Goal: Register for event/course

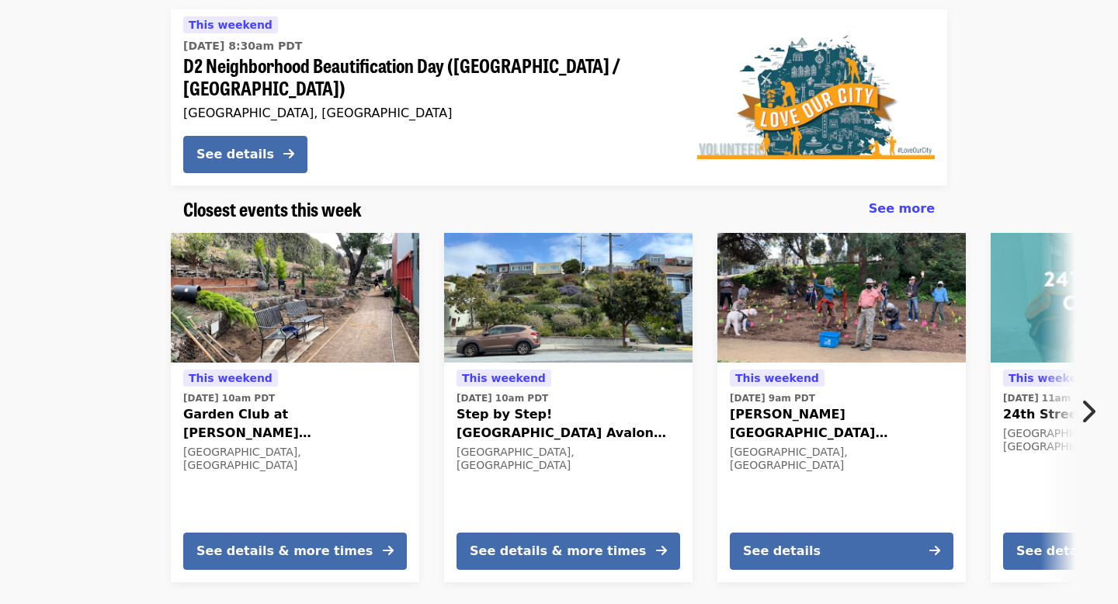
scroll to position [252, 0]
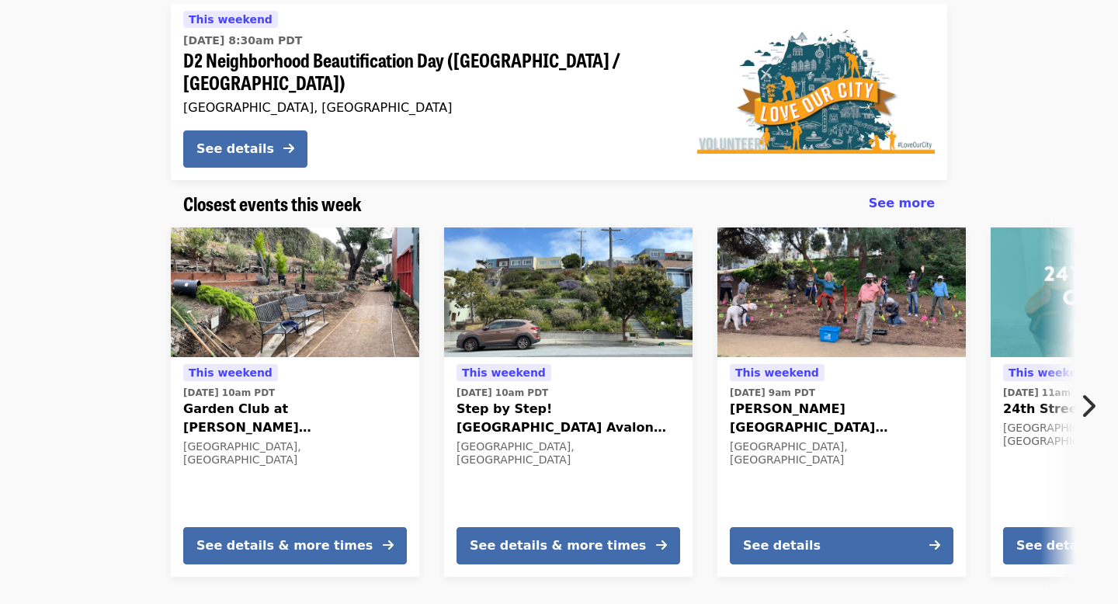
click at [1094, 391] on icon "chevron-right icon" at bounding box center [1088, 406] width 16 height 30
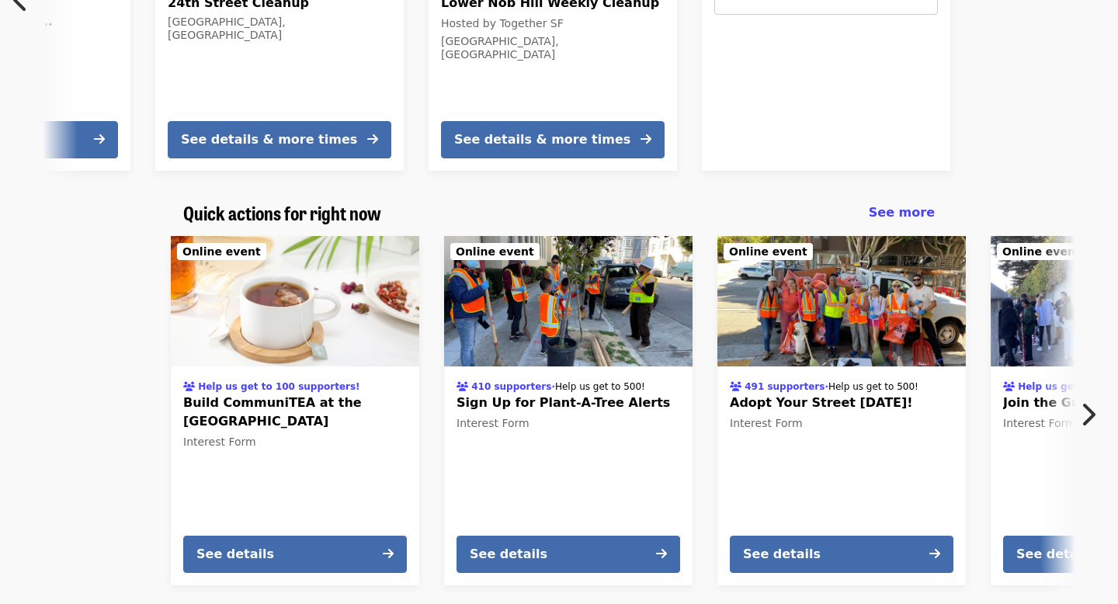
scroll to position [676, 0]
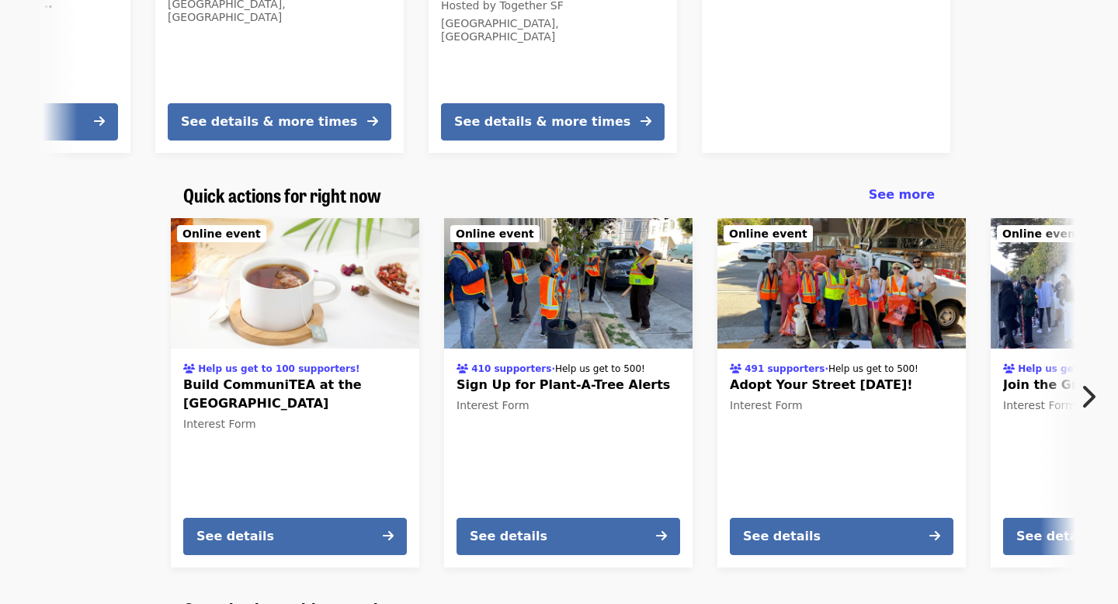
click at [1094, 382] on icon "chevron-right icon" at bounding box center [1088, 397] width 16 height 30
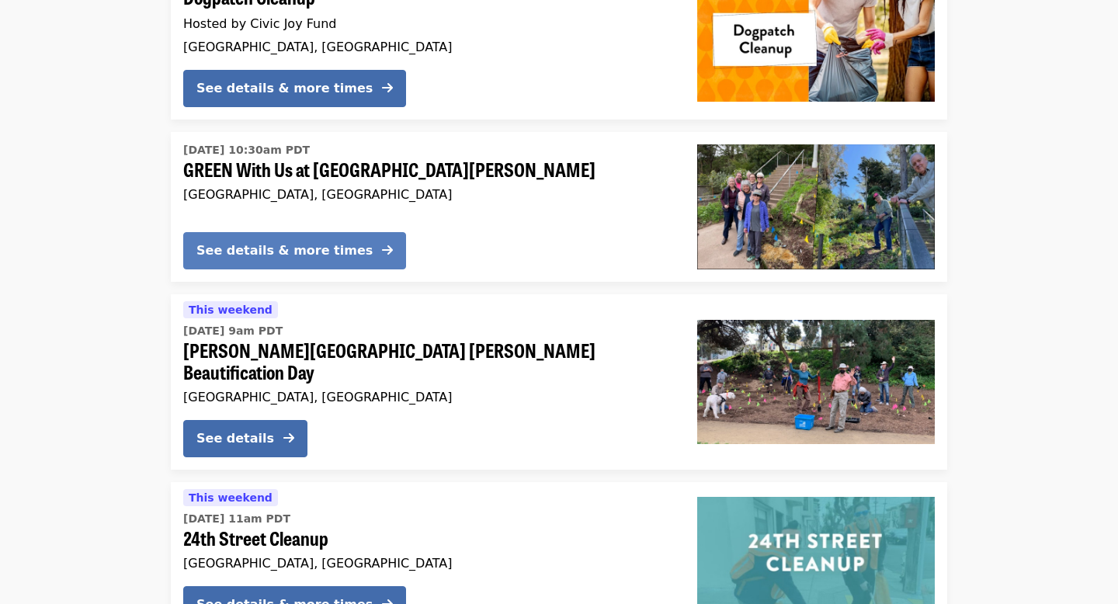
scroll to position [2365, 0]
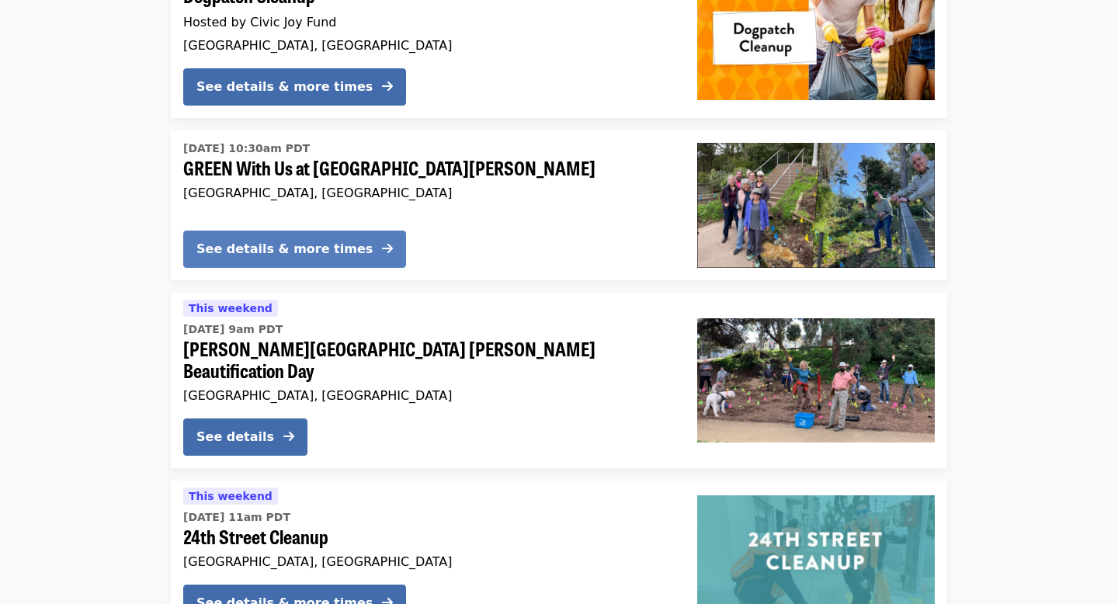
click at [269, 231] on button "See details & more times" at bounding box center [294, 249] width 223 height 37
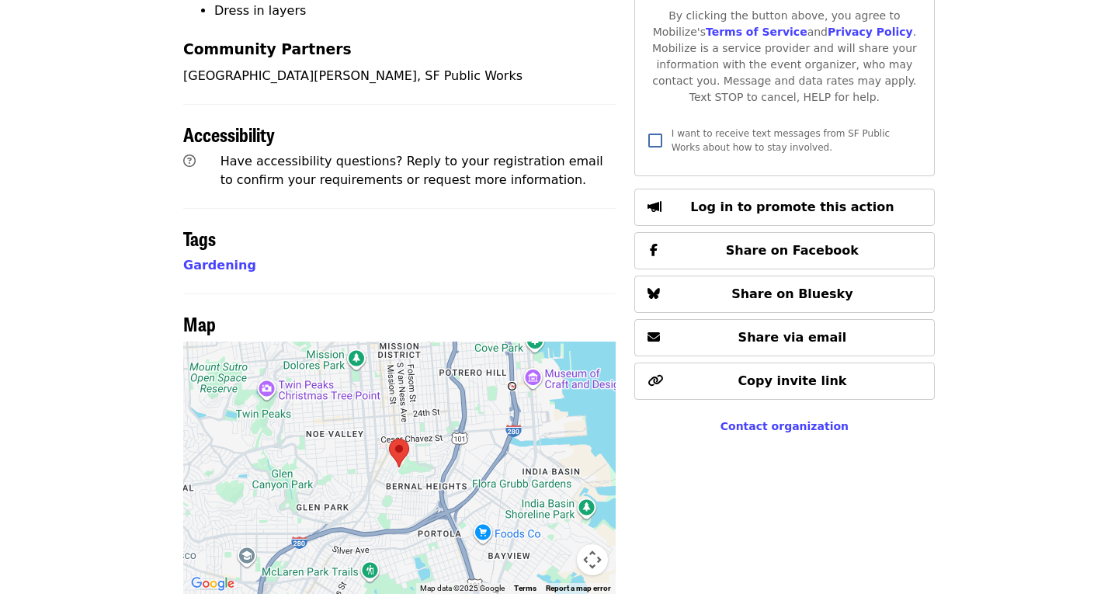
scroll to position [778, 0]
